Goal: Task Accomplishment & Management: Manage account settings

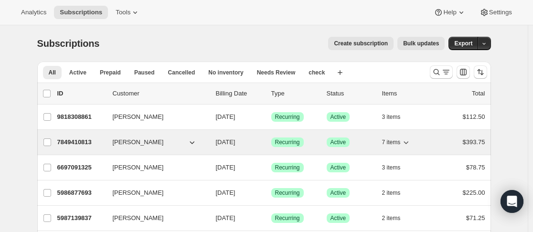
click at [109, 140] on div "7849410813 [PERSON_NAME] [DATE] Success Recurring Success Active 7 items $393.75" at bounding box center [271, 142] width 428 height 13
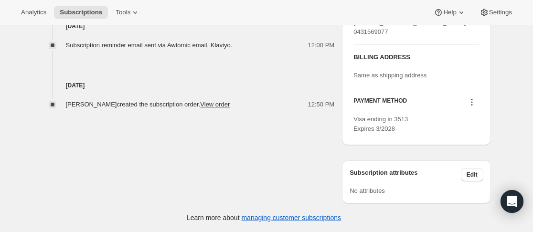
scroll to position [458, 0]
click at [475, 105] on icon at bounding box center [472, 103] width 10 height 10
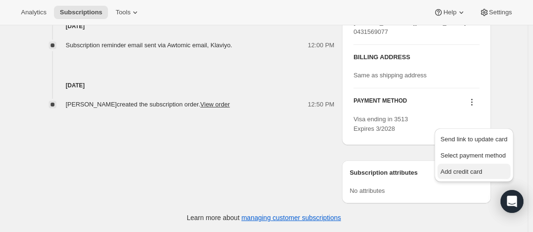
click at [450, 168] on span "Add credit card" at bounding box center [462, 171] width 42 height 7
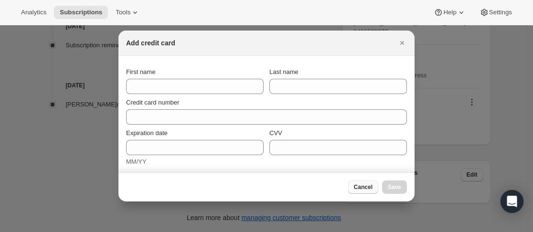
click at [365, 186] on span "Cancel" at bounding box center [363, 188] width 19 height 8
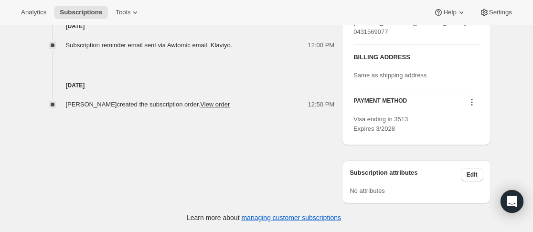
click at [473, 103] on icon at bounding box center [472, 103] width 10 height 10
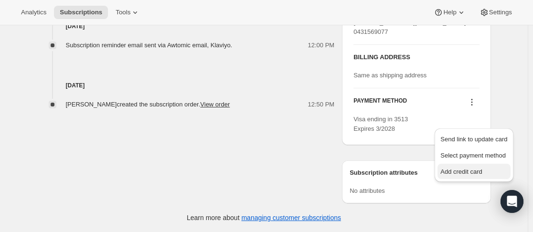
click at [453, 168] on span "Add credit card" at bounding box center [462, 171] width 42 height 7
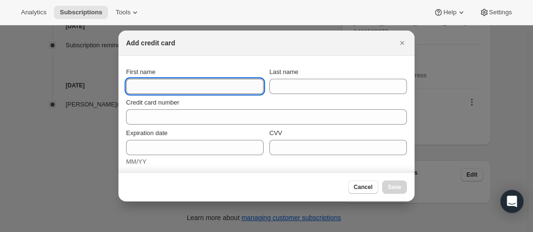
click at [225, 85] on input "First name" at bounding box center [195, 86] width 138 height 15
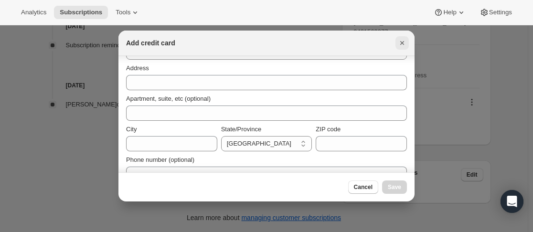
scroll to position [155, 0]
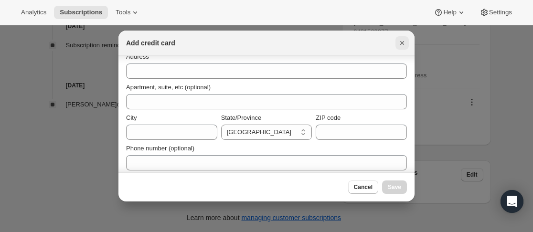
click at [400, 44] on icon "Close" at bounding box center [403, 43] width 10 height 10
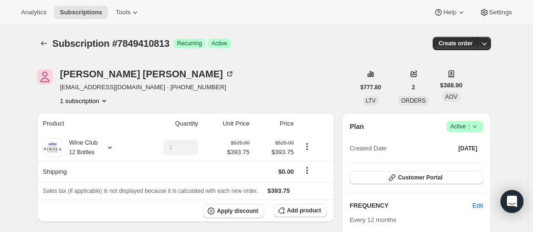
scroll to position [458, 0]
